Goal: Task Accomplishment & Management: Manage account settings

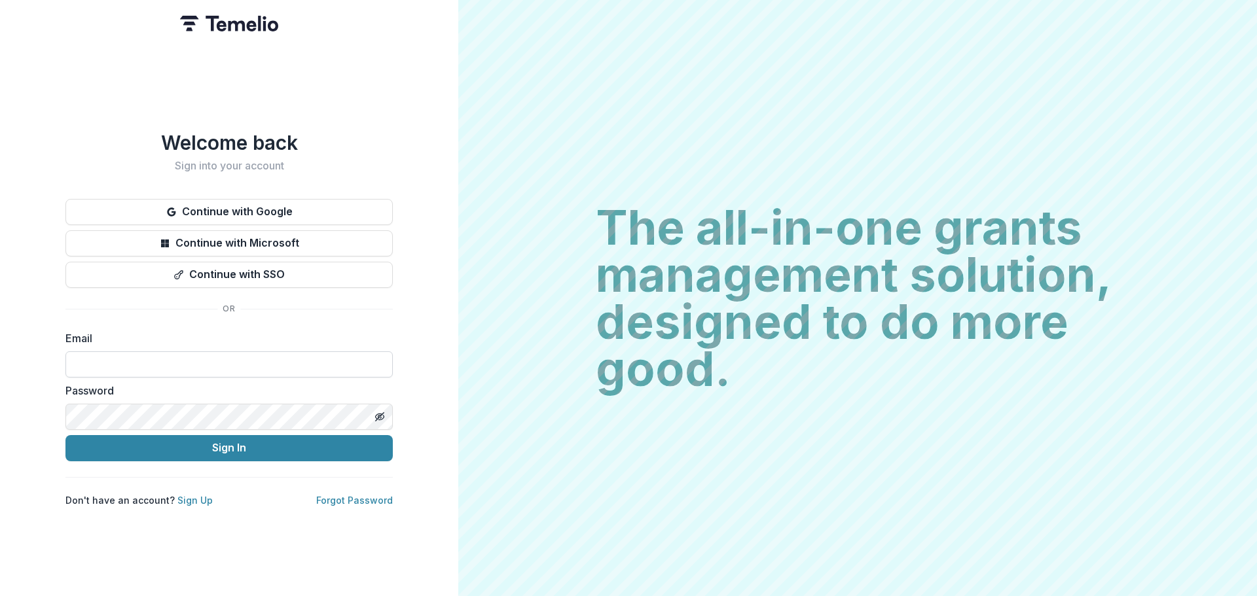
click at [129, 353] on input at bounding box center [228, 365] width 327 height 26
type input "**********"
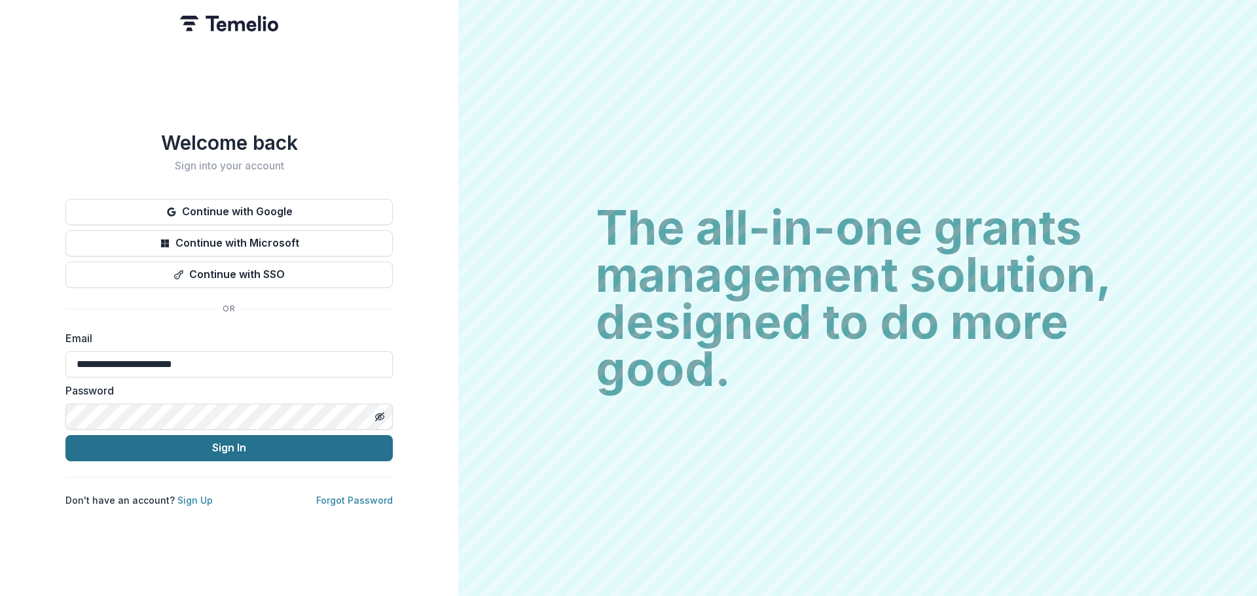
click at [211, 447] on button "Sign In" at bounding box center [228, 448] width 327 height 26
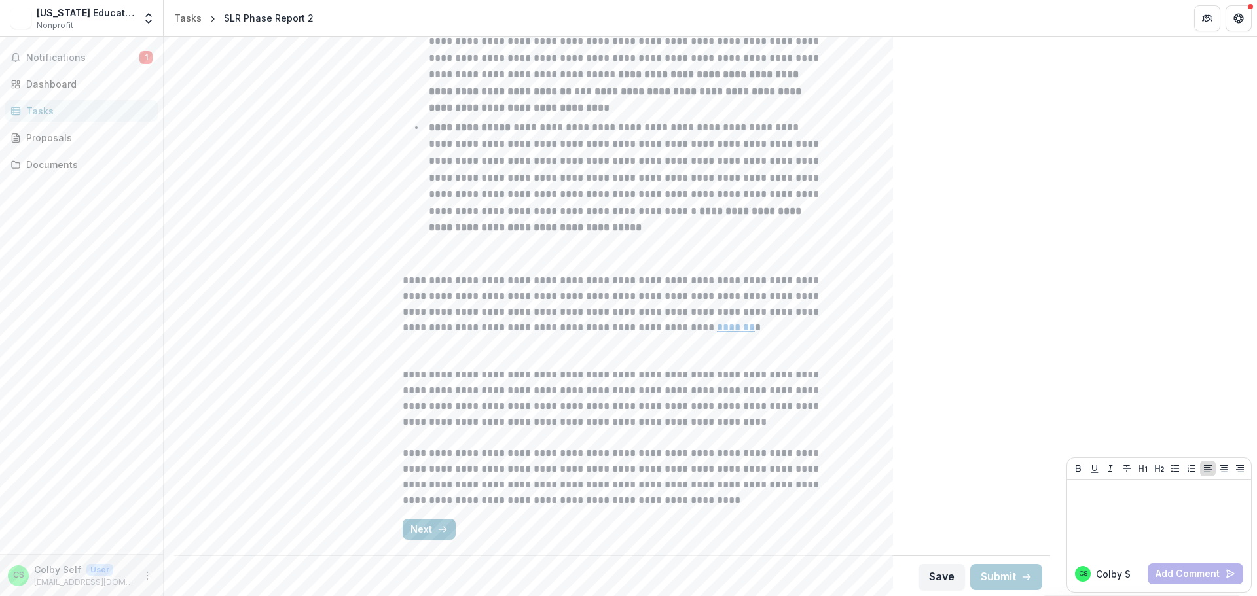
scroll to position [594, 0]
click at [431, 527] on button "Next" at bounding box center [429, 527] width 53 height 21
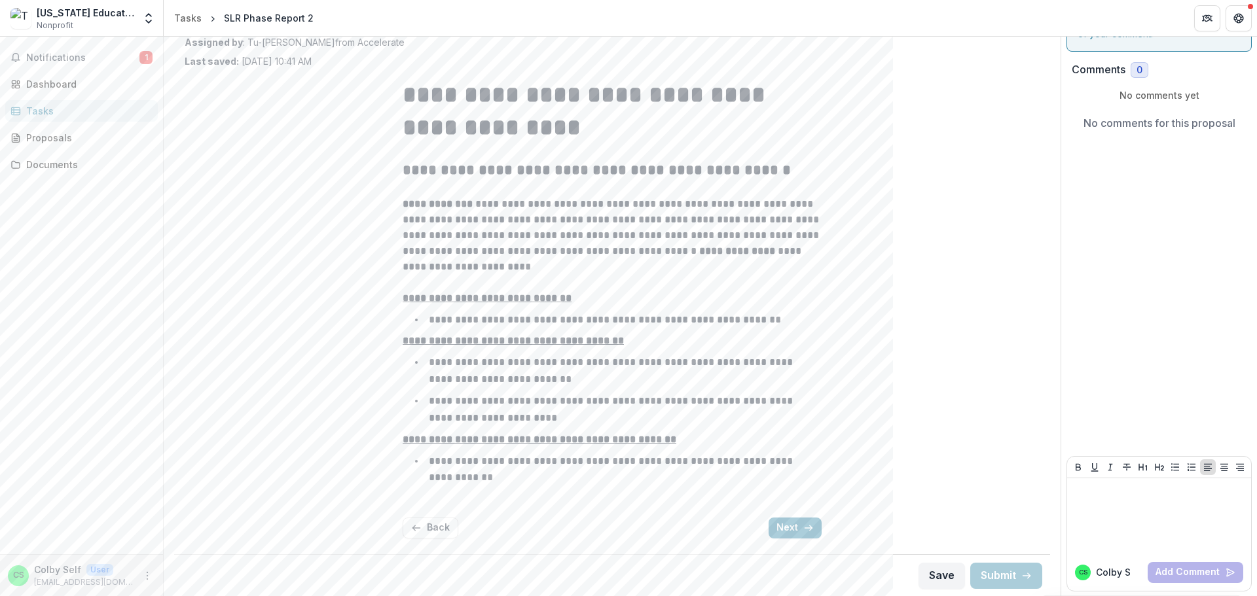
scroll to position [68, 0]
click at [787, 526] on button "Next" at bounding box center [794, 527] width 53 height 21
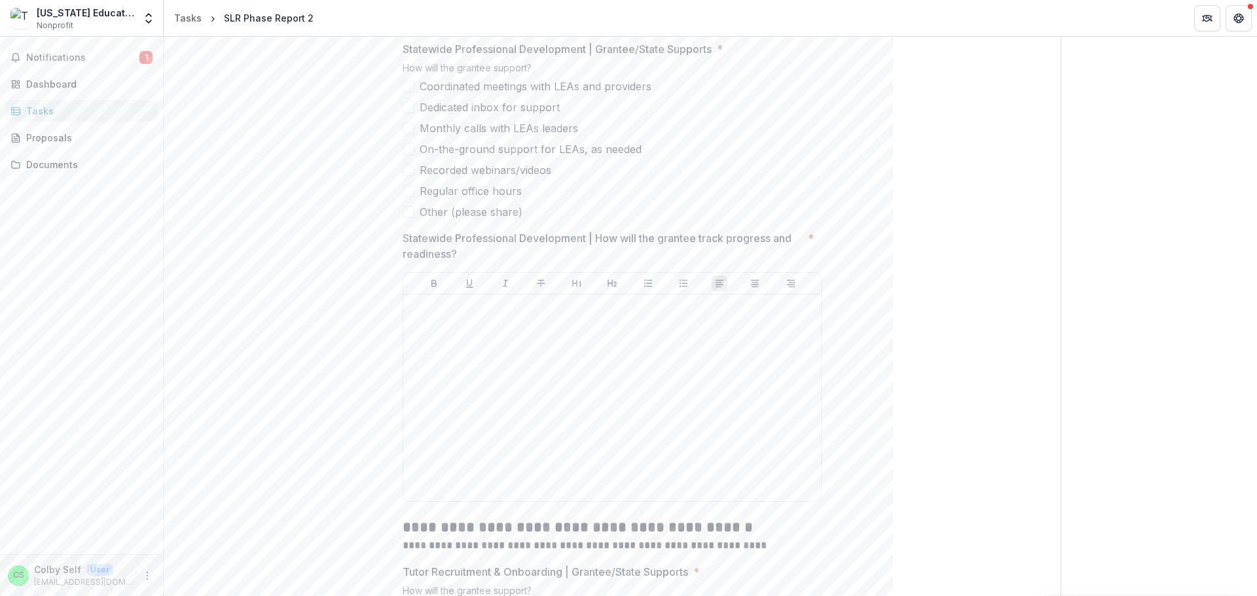
scroll to position [2294, 0]
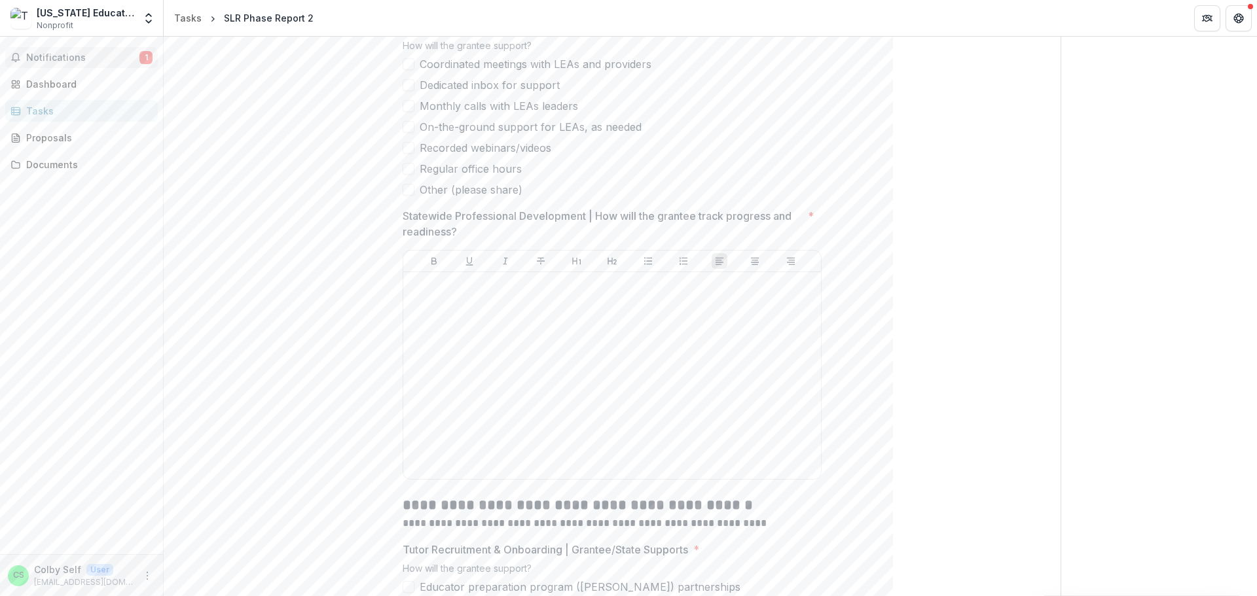
click at [63, 52] on span "Notifications" at bounding box center [82, 57] width 113 height 11
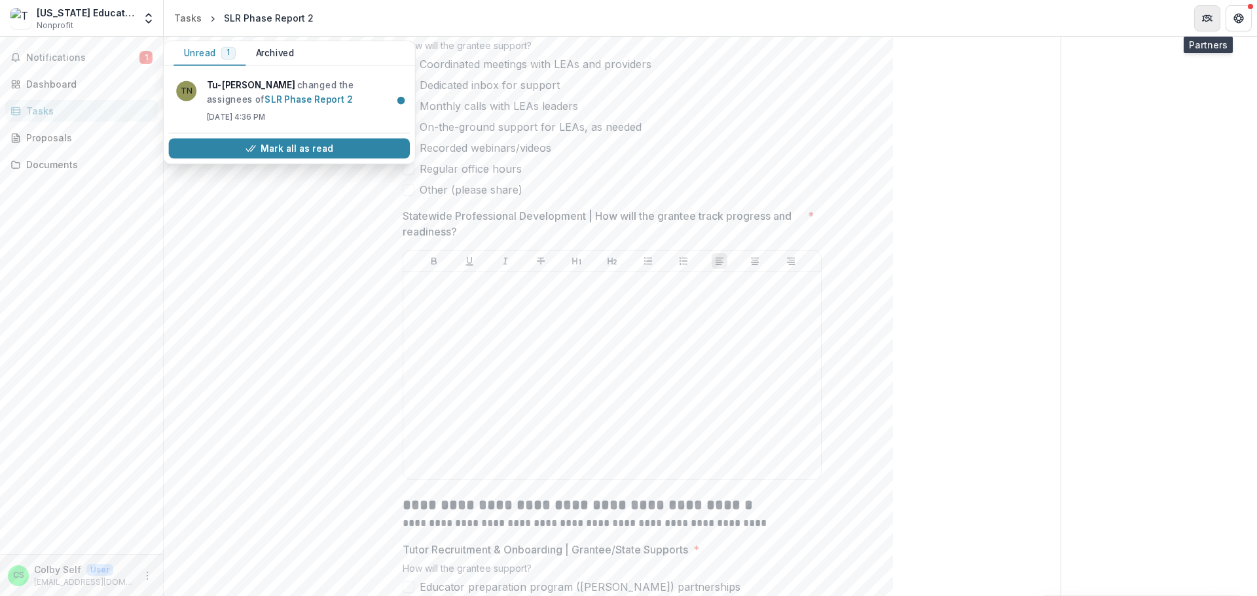
click at [1202, 16] on icon "Partners" at bounding box center [1207, 18] width 10 height 10
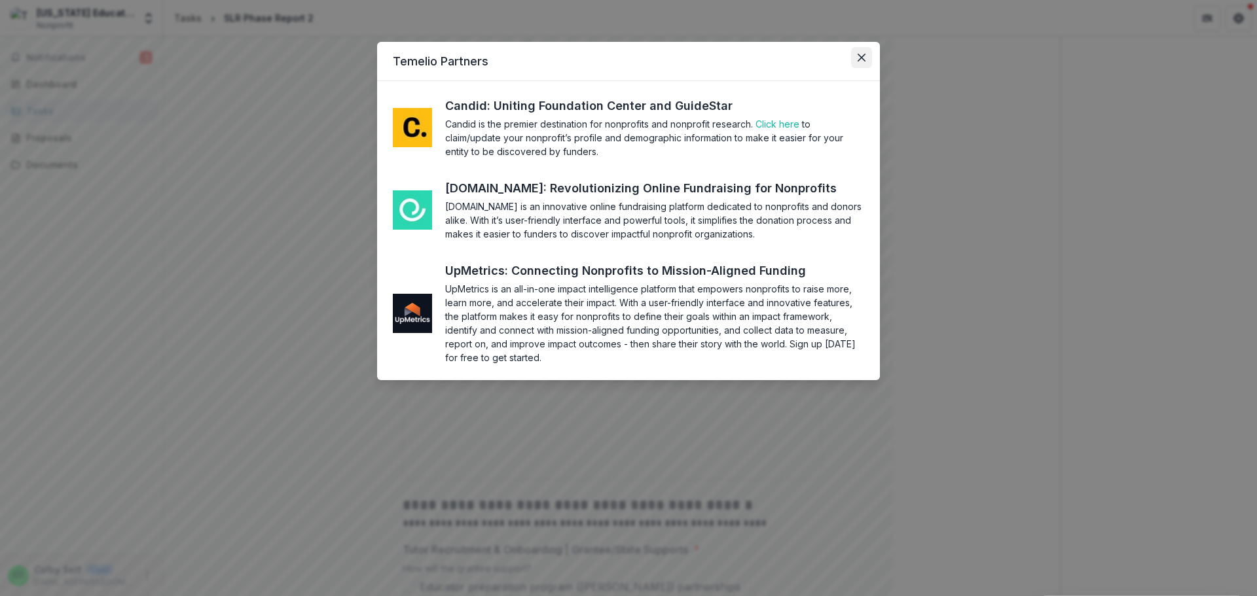
click at [861, 56] on icon "Close" at bounding box center [862, 58] width 8 height 8
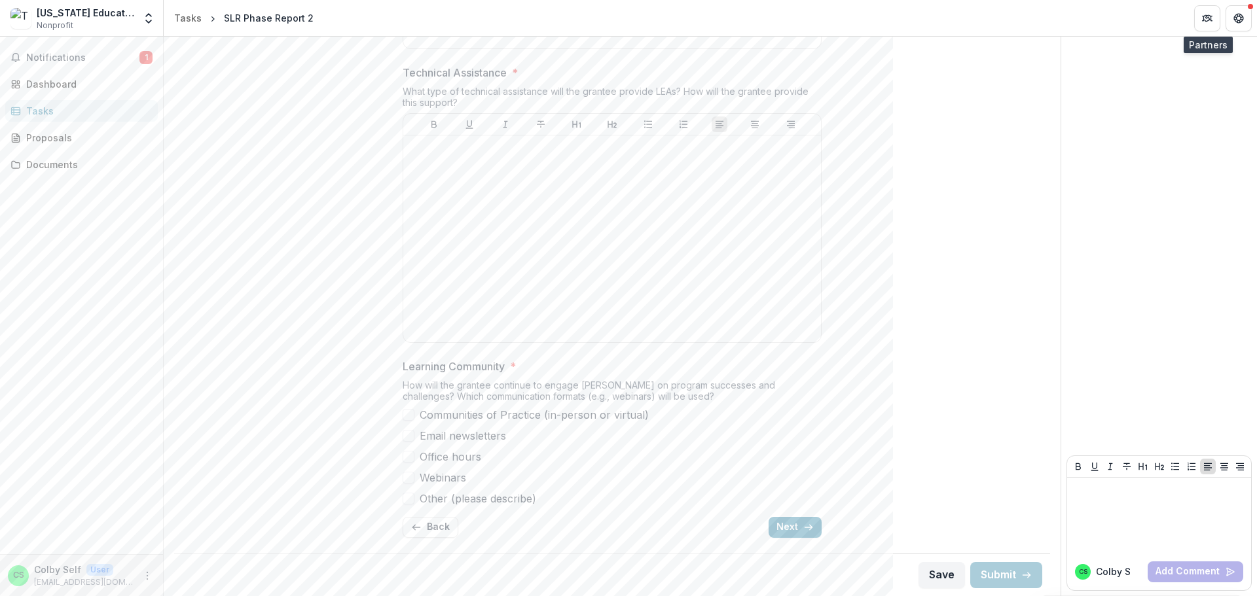
scroll to position [4216, 0]
click at [784, 524] on button "Next" at bounding box center [794, 527] width 53 height 21
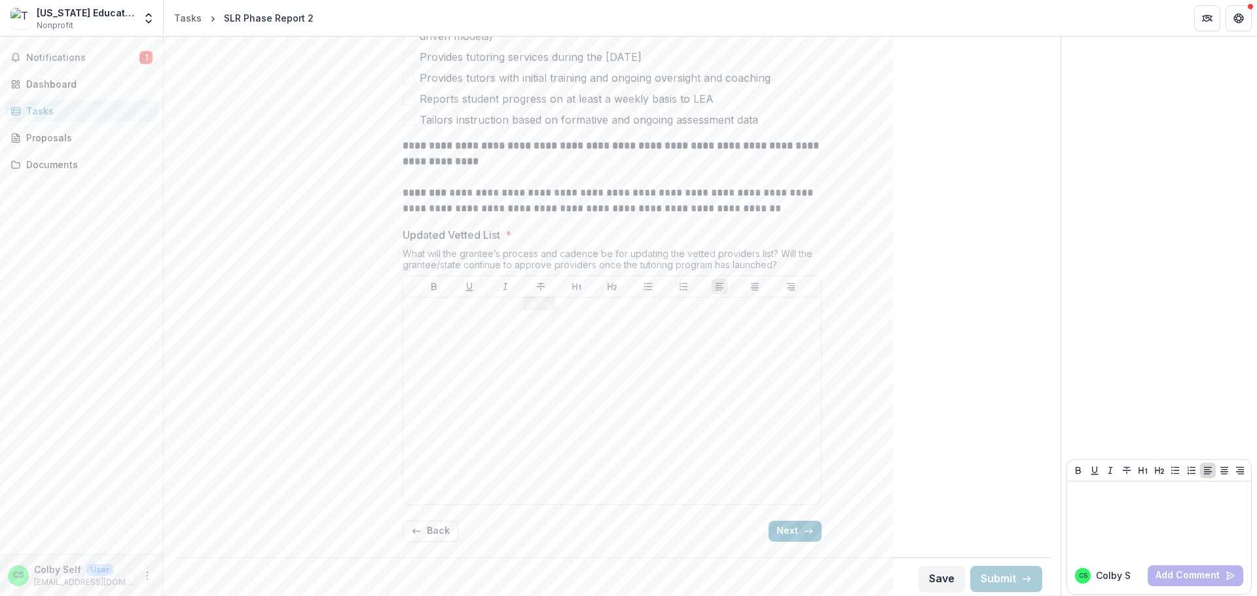
scroll to position [681, 0]
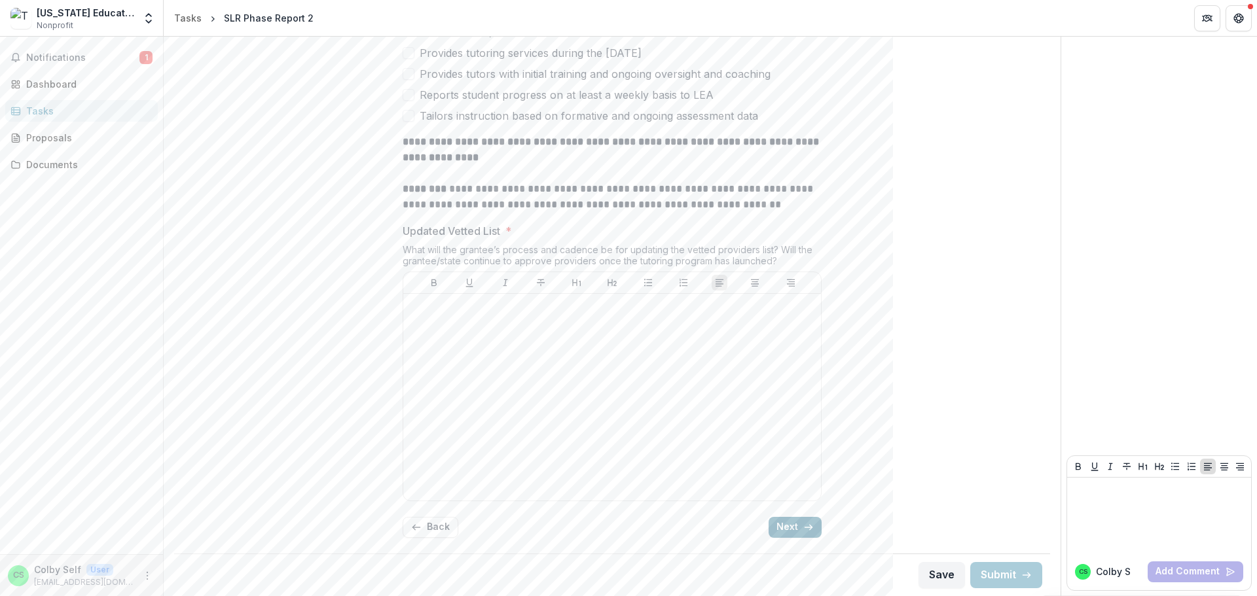
click at [786, 524] on button "Next" at bounding box center [794, 527] width 53 height 21
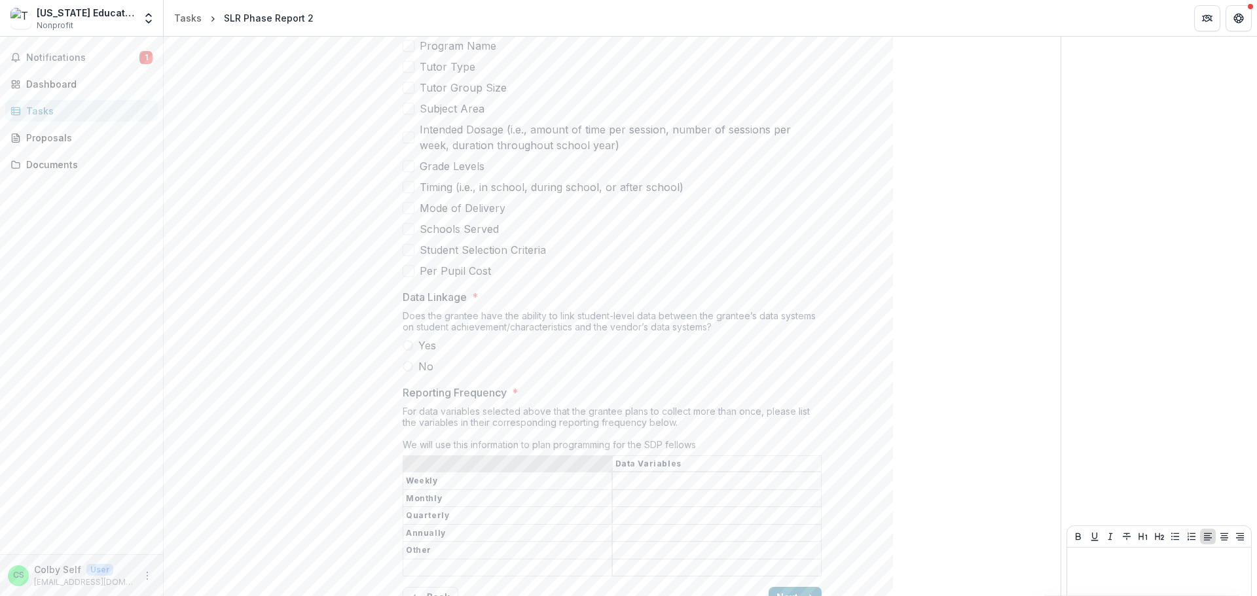
scroll to position [1710, 0]
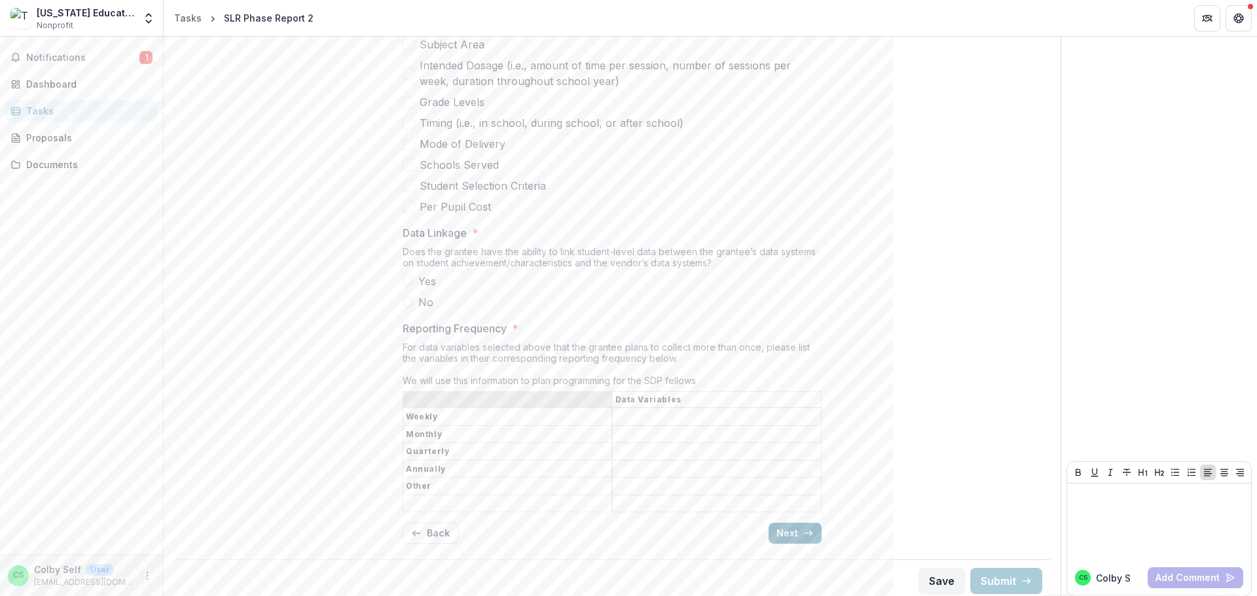
click at [797, 526] on button "Next" at bounding box center [794, 533] width 53 height 21
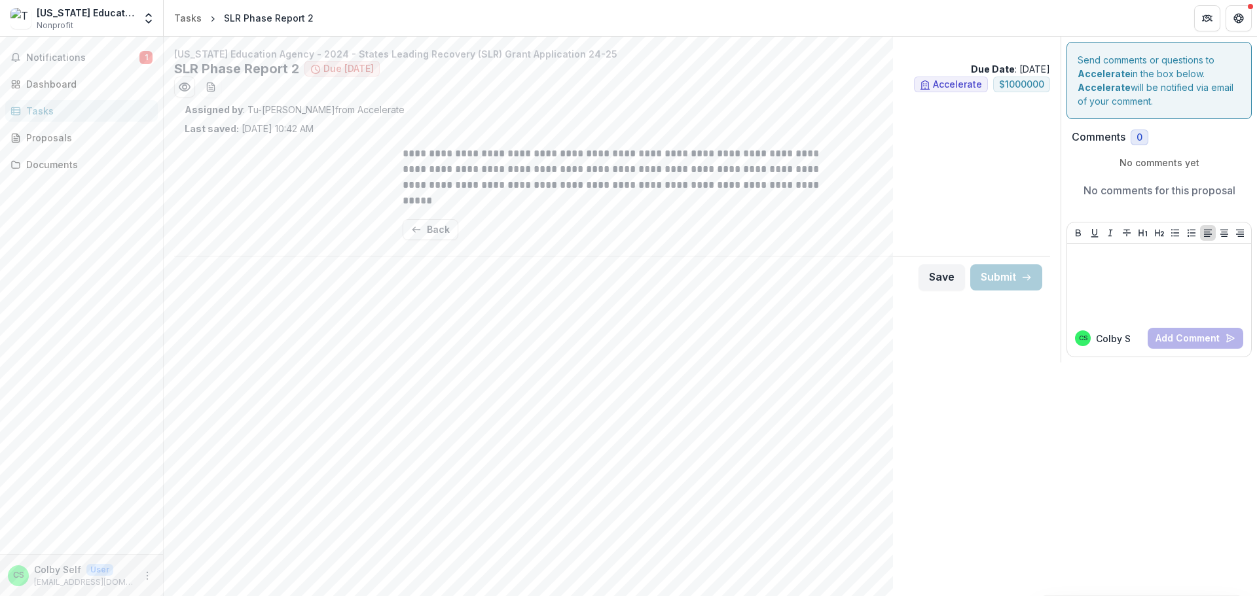
scroll to position [0, 0]
click at [60, 16] on div "[US_STATE] Education Agency" at bounding box center [86, 13] width 98 height 14
click at [147, 18] on icon "Open entity switcher" at bounding box center [148, 18] width 13 height 13
click at [73, 50] on link "Team Settings" at bounding box center [81, 51] width 157 height 22
